Goal: Task Accomplishment & Management: Manage account settings

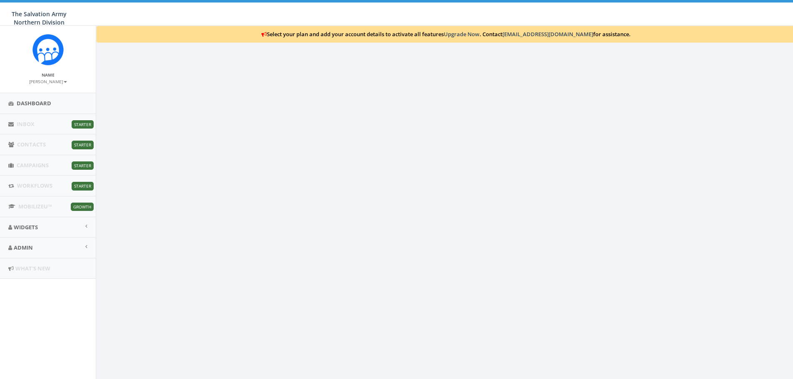
click at [47, 85] on div "Name [PERSON_NAME] Profile Sign Out" at bounding box center [48, 59] width 96 height 67
click at [52, 81] on small "[PERSON_NAME]" at bounding box center [48, 82] width 38 height 6
click at [36, 94] on link "Profile" at bounding box center [42, 94] width 66 height 10
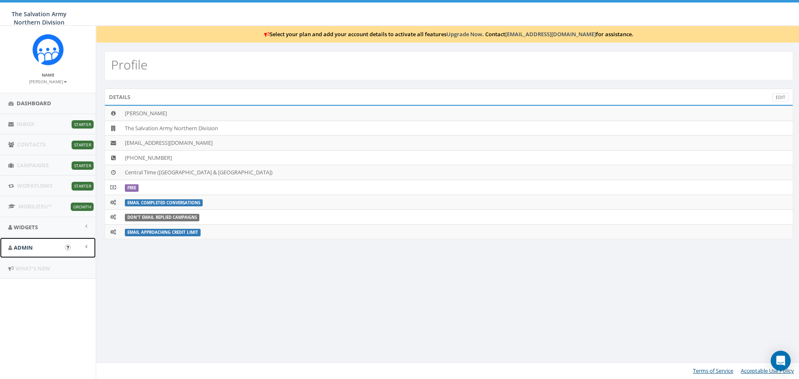
click at [51, 249] on link "Admin" at bounding box center [48, 248] width 96 height 20
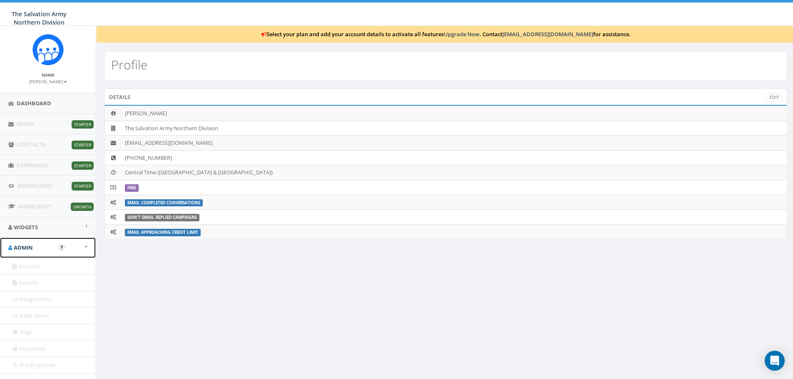
click at [83, 248] on link "Admin" at bounding box center [48, 248] width 96 height 20
